Goal: Information Seeking & Learning: Compare options

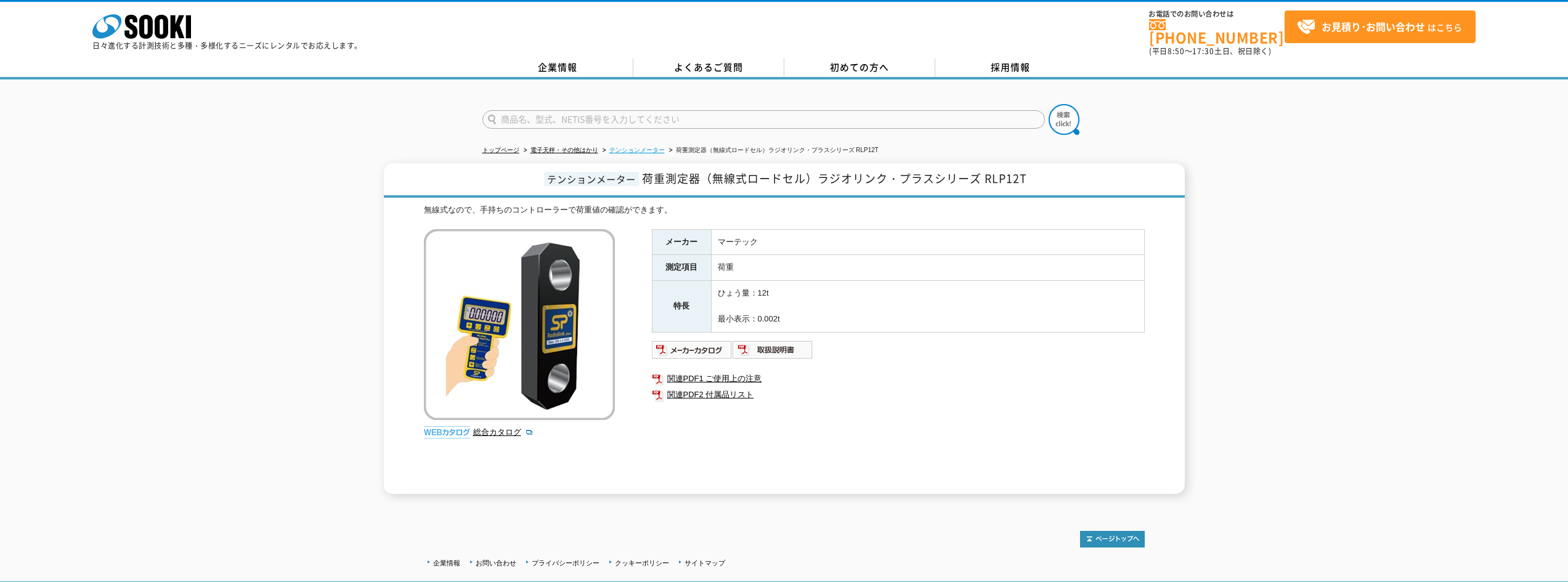
click at [655, 146] on link "テンションメーター" at bounding box center [637, 150] width 55 height 7
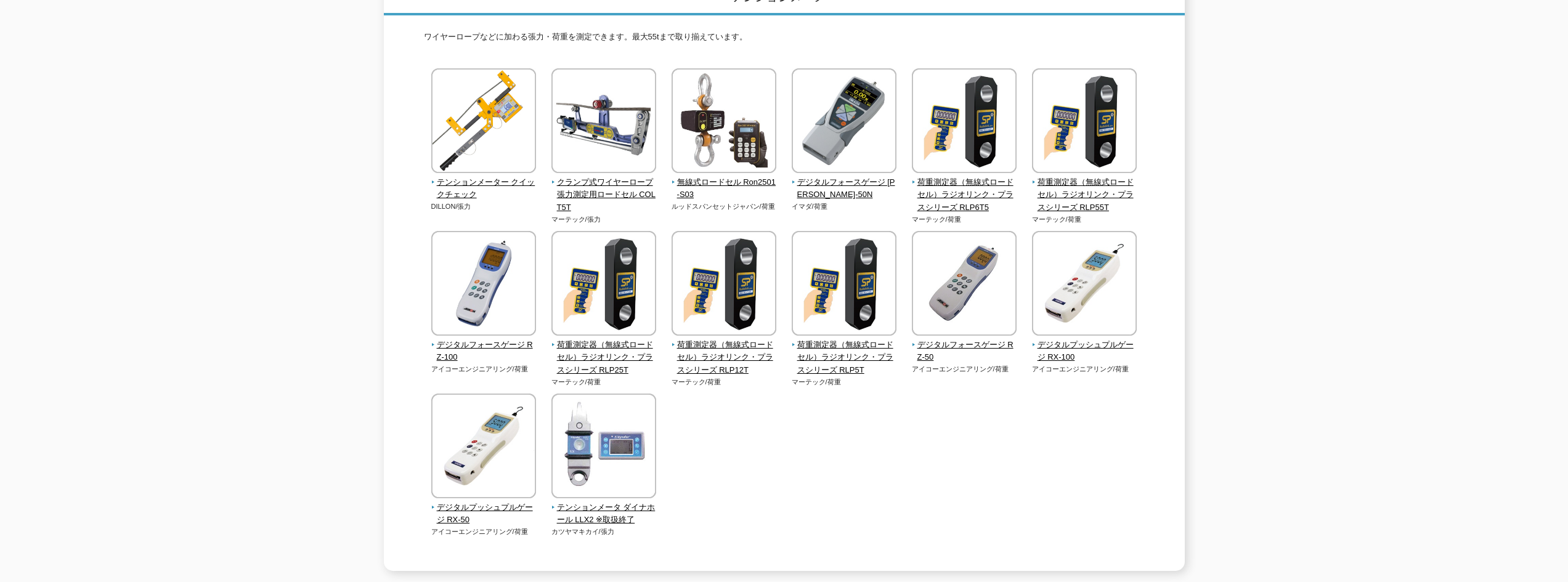
scroll to position [185, 0]
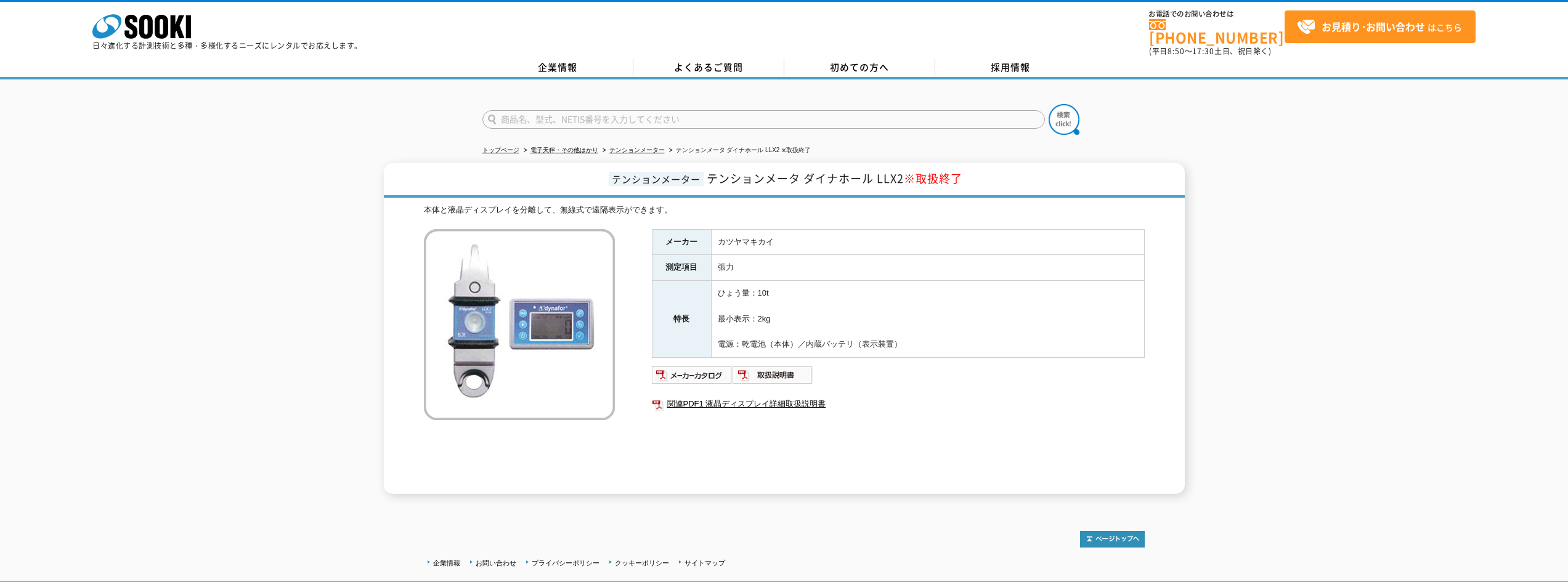
drag, startPoint x: 0, startPoint y: 0, endPoint x: 624, endPoint y: 348, distance: 714.5
